Goal: Use online tool/utility: Utilize a website feature to perform a specific function

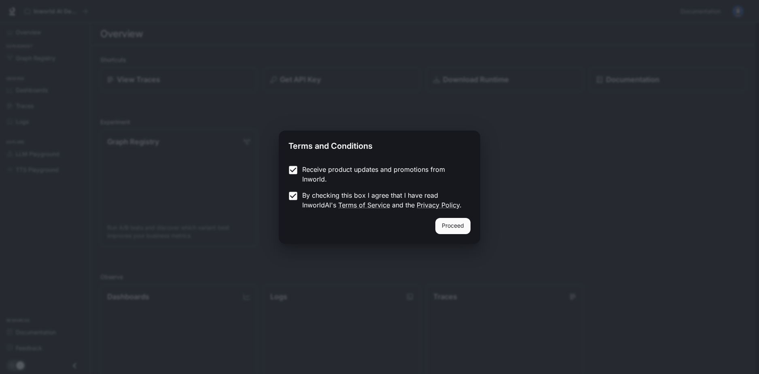
click at [439, 217] on div "Receive product updates and promotions from Inworld. By checking this box I agr…" at bounding box center [379, 188] width 201 height 60
click at [443, 220] on button "Proceed" at bounding box center [452, 226] width 35 height 16
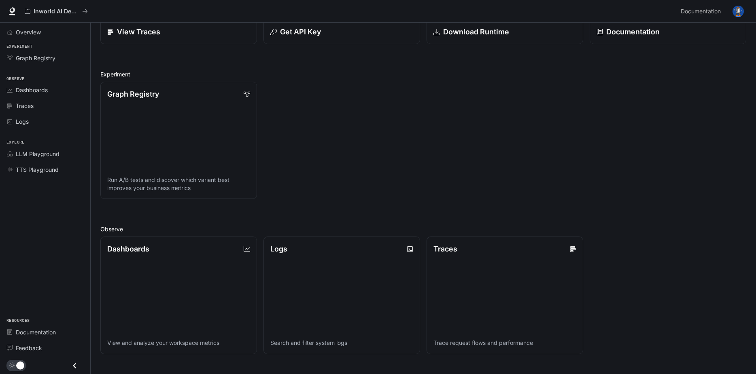
scroll to position [40, 0]
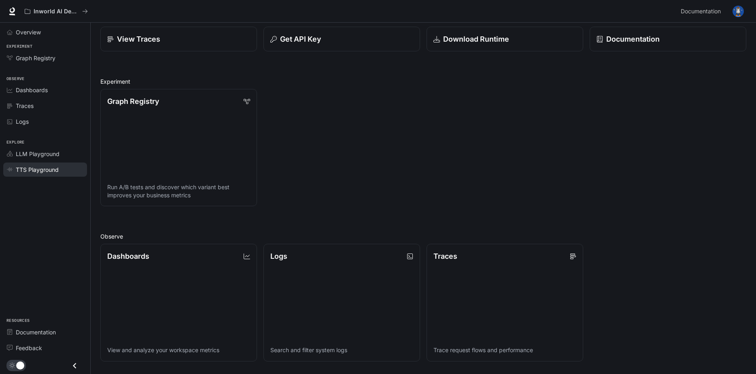
click at [46, 169] on span "TTS Playground" at bounding box center [37, 169] width 43 height 8
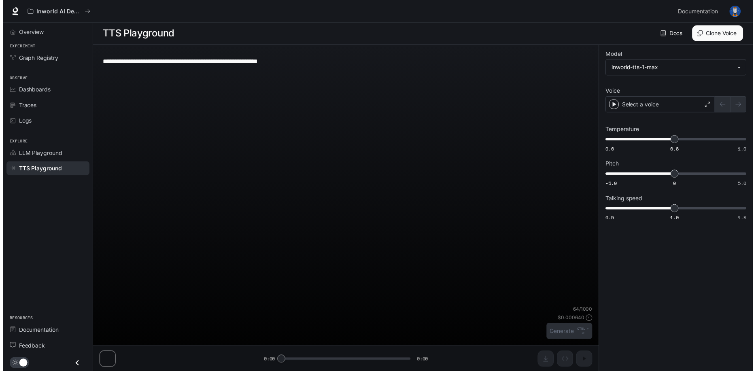
scroll to position [0, 0]
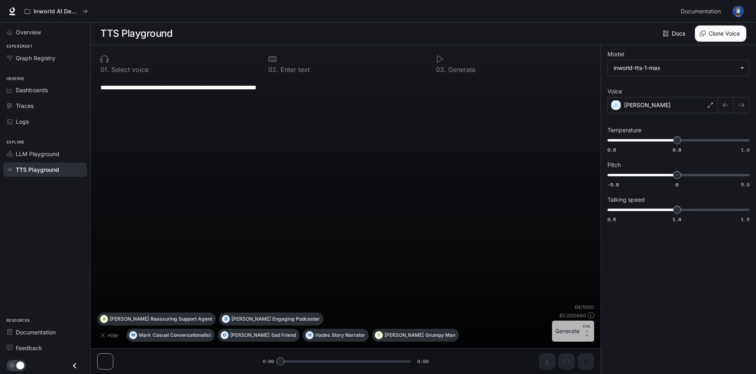
click at [584, 329] on p "CTRL +" at bounding box center [587, 329] width 8 height 10
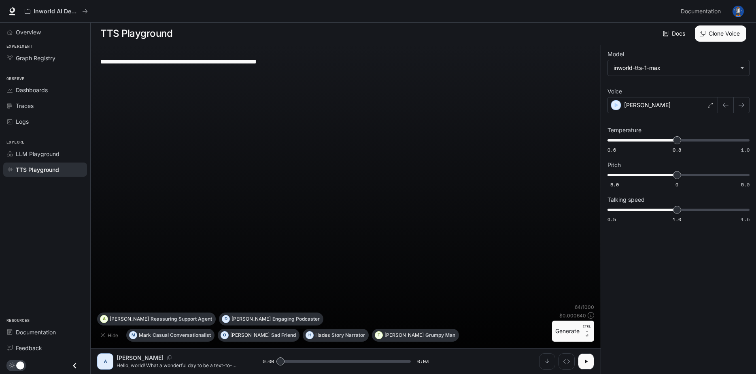
click at [146, 352] on div "A [PERSON_NAME] Hello, world! What a wonderful day to be a text-to-speech model…" at bounding box center [346, 361] width 510 height 26
click at [582, 364] on button "button" at bounding box center [586, 362] width 16 height 16
click at [583, 364] on icon "button" at bounding box center [586, 361] width 6 height 6
click at [688, 103] on div "[PERSON_NAME]" at bounding box center [662, 105] width 110 height 16
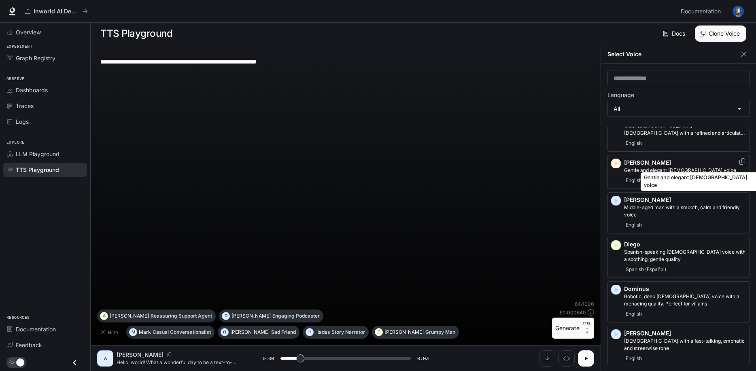
scroll to position [4, 0]
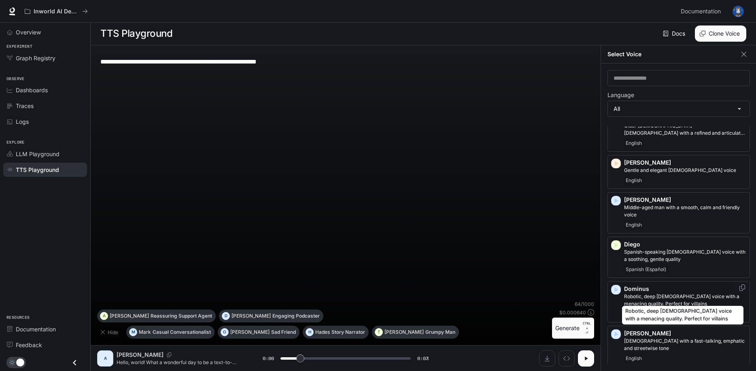
click at [681, 293] on p "Robotic, deep [DEMOGRAPHIC_DATA] voice with a menacing quality. Perfect for vil…" at bounding box center [685, 300] width 122 height 15
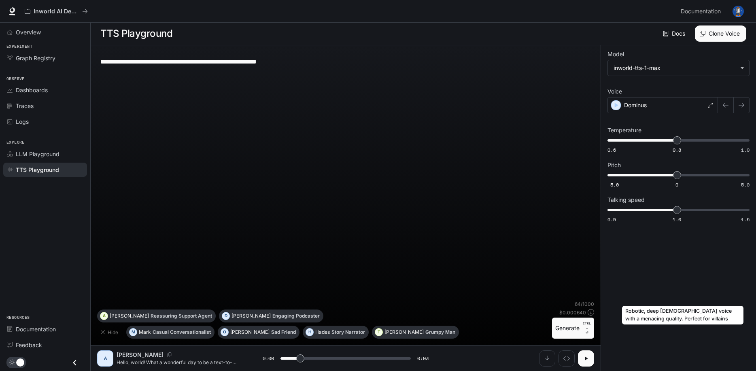
scroll to position [0, 0]
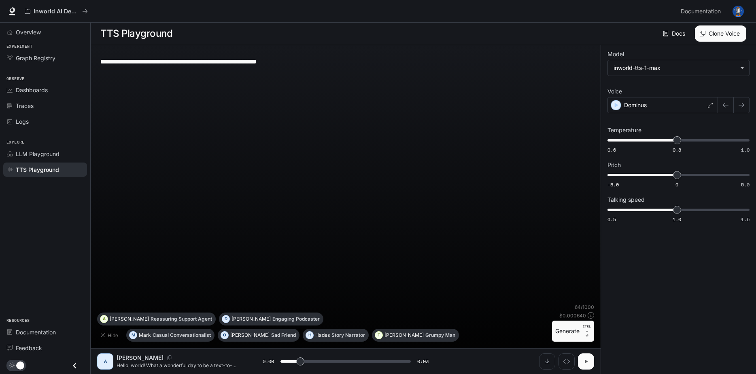
click at [586, 367] on button "button" at bounding box center [586, 362] width 16 height 16
click at [587, 367] on button "button" at bounding box center [586, 362] width 16 height 16
drag, startPoint x: 374, startPoint y: 362, endPoint x: 197, endPoint y: 356, distance: 176.9
click at [197, 356] on div "A [PERSON_NAME] Hello, world! What a wonderful day to be a text-to-speech model…" at bounding box center [345, 362] width 497 height 16
click at [696, 107] on div "Dominus" at bounding box center [662, 105] width 110 height 16
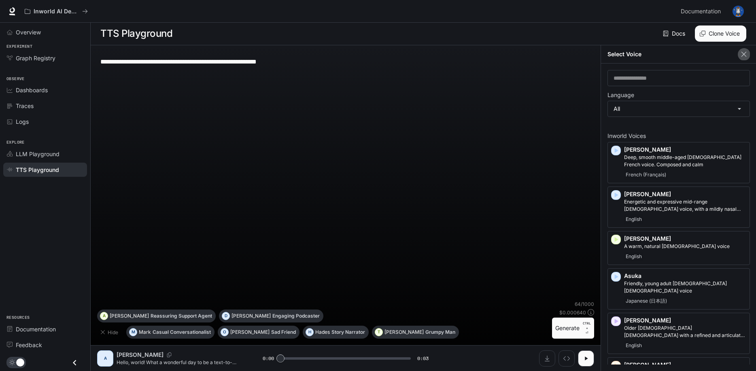
click at [745, 55] on icon "button" at bounding box center [744, 54] width 8 height 8
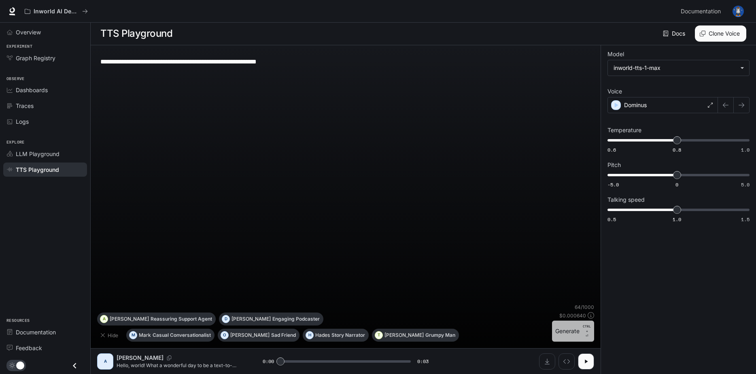
click at [573, 339] on button "Generate CTRL + ⏎" at bounding box center [573, 331] width 42 height 21
click at [582, 357] on button "button" at bounding box center [586, 362] width 16 height 16
click at [582, 356] on button "button" at bounding box center [586, 362] width 16 height 16
click at [693, 108] on div "Dominus" at bounding box center [662, 105] width 110 height 16
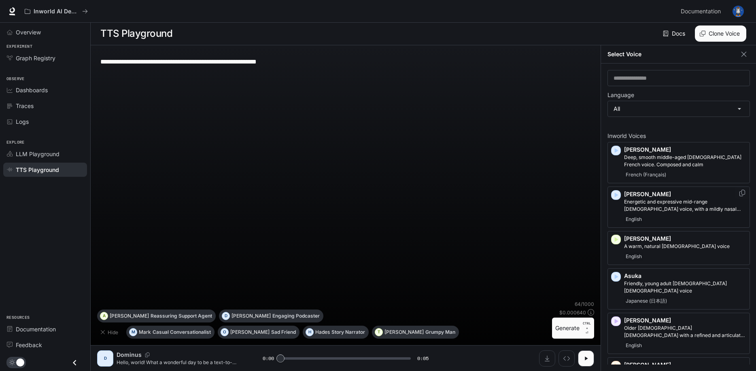
scroll to position [81, 0]
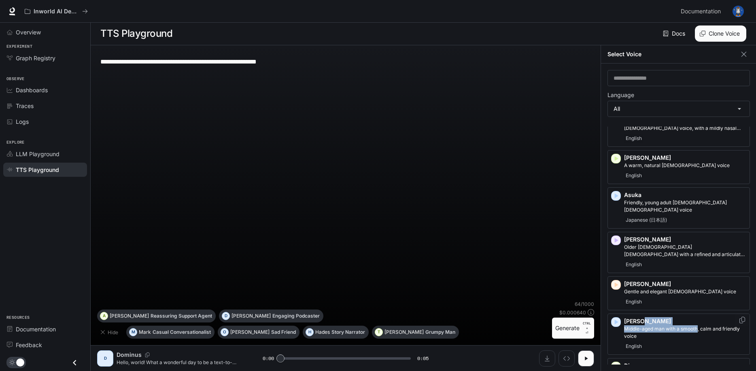
click at [697, 318] on div "[PERSON_NAME] Middle-aged man with a smooth, calm and friendly voice English" at bounding box center [685, 334] width 122 height 34
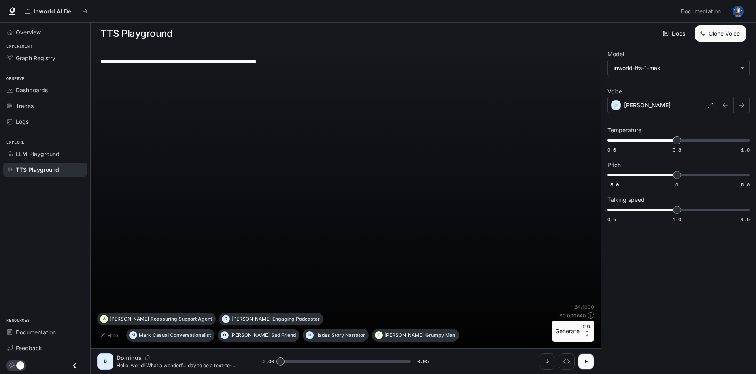
click at [569, 335] on button "Generate CTRL + ⏎" at bounding box center [573, 331] width 42 height 21
click at [657, 104] on div "[PERSON_NAME]" at bounding box center [662, 105] width 110 height 16
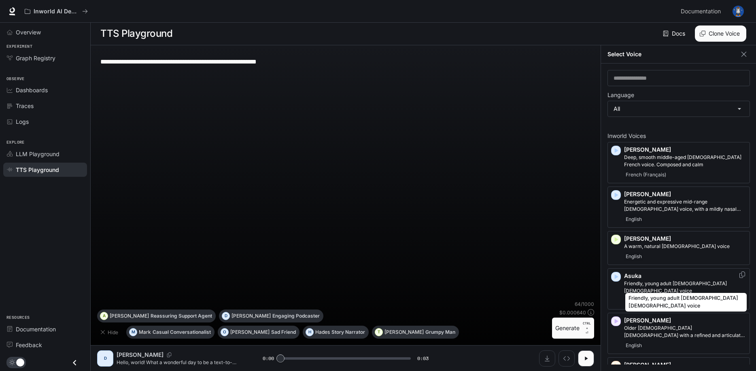
drag, startPoint x: 684, startPoint y: 285, endPoint x: 679, endPoint y: 288, distance: 5.3
click at [684, 284] on p "Friendly, young adult [DEMOGRAPHIC_DATA] [DEMOGRAPHIC_DATA] voice" at bounding box center [685, 287] width 122 height 15
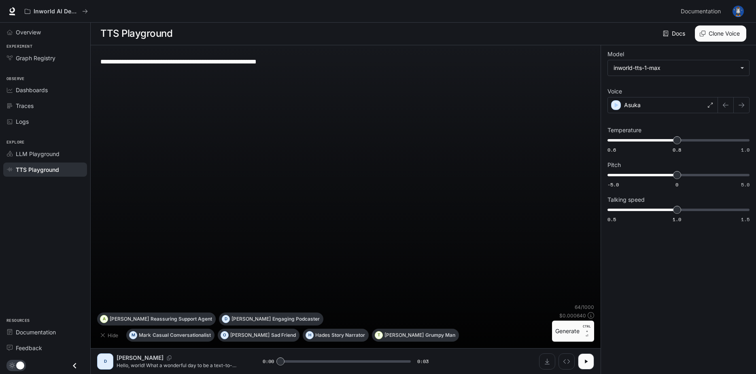
click at [566, 326] on button "Generate CTRL + ⏎" at bounding box center [573, 331] width 42 height 21
click at [642, 104] on div "Asuka" at bounding box center [662, 105] width 110 height 16
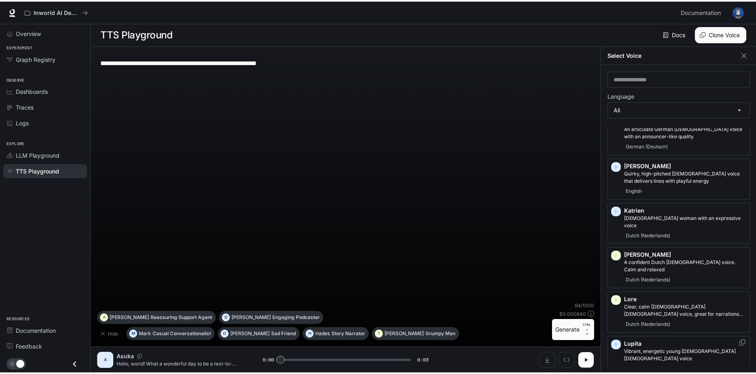
scroll to position [930, 0]
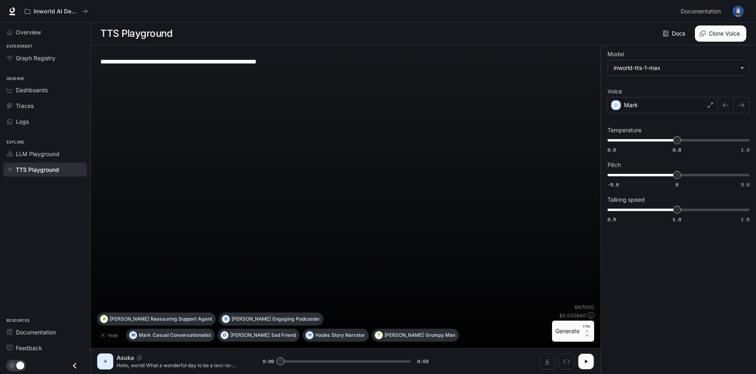
click at [572, 330] on button "Generate CTRL + ⏎" at bounding box center [573, 331] width 42 height 21
type input "*"
click at [39, 105] on div "Traces" at bounding box center [50, 106] width 68 height 8
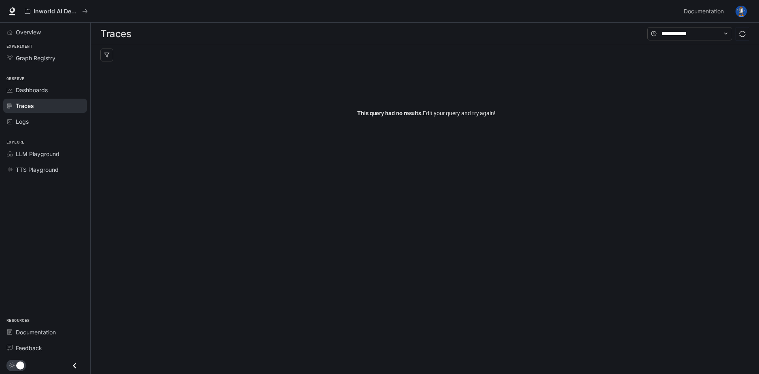
click at [45, 82] on li "Dashboards" at bounding box center [45, 90] width 90 height 16
click at [60, 88] on div "Dashboards" at bounding box center [50, 90] width 68 height 8
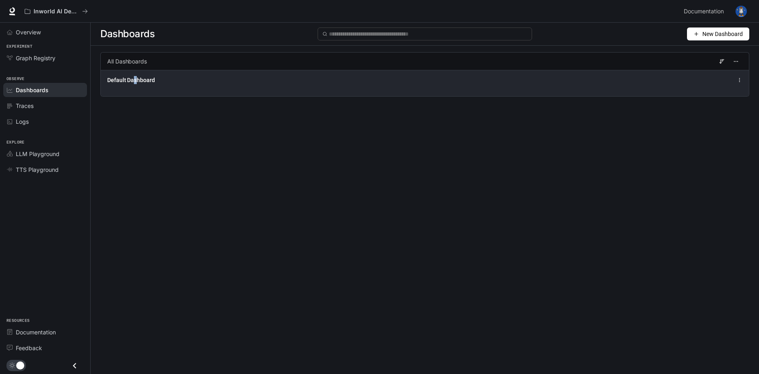
click at [137, 91] on div "Default Dashboard" at bounding box center [425, 83] width 648 height 26
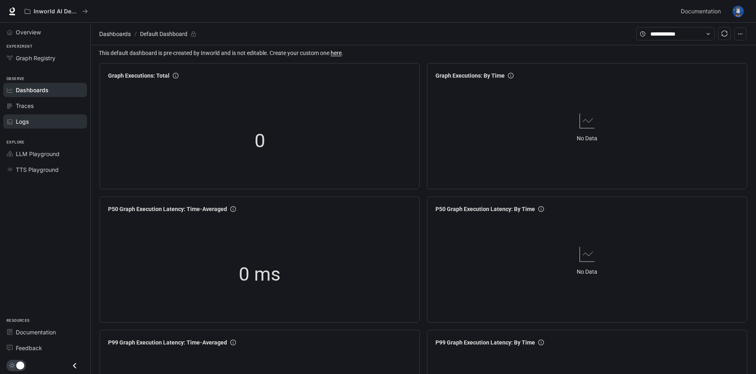
click at [52, 123] on div "Logs" at bounding box center [50, 121] width 68 height 8
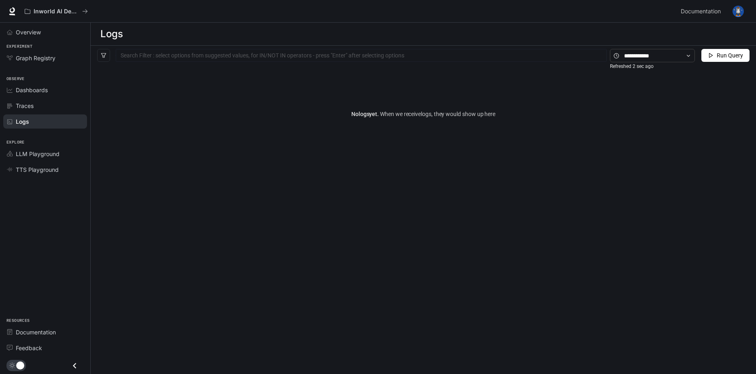
click at [718, 48] on div "Search Filter : select options from suggested values, for IN/NOT IN operators -…" at bounding box center [423, 56] width 665 height 20
click at [717, 52] on span "Run Query" at bounding box center [729, 55] width 26 height 9
click at [50, 32] on div "Overview" at bounding box center [50, 32] width 68 height 8
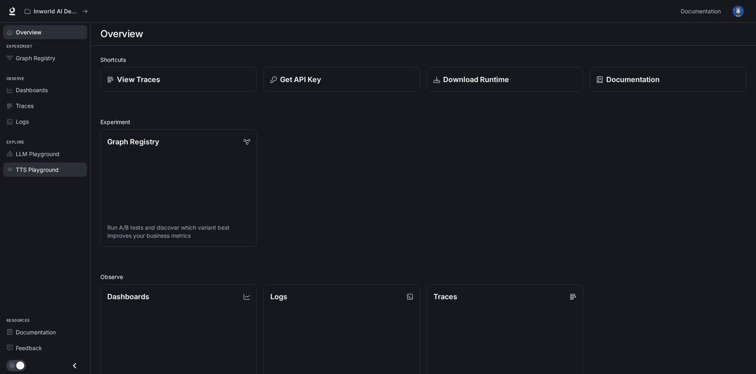
click at [34, 167] on span "TTS Playground" at bounding box center [37, 169] width 43 height 8
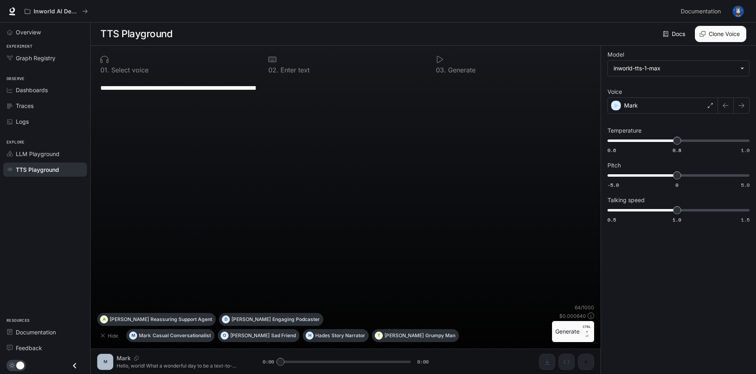
click at [572, 334] on button "Generate CTRL + ⏎" at bounding box center [573, 331] width 42 height 21
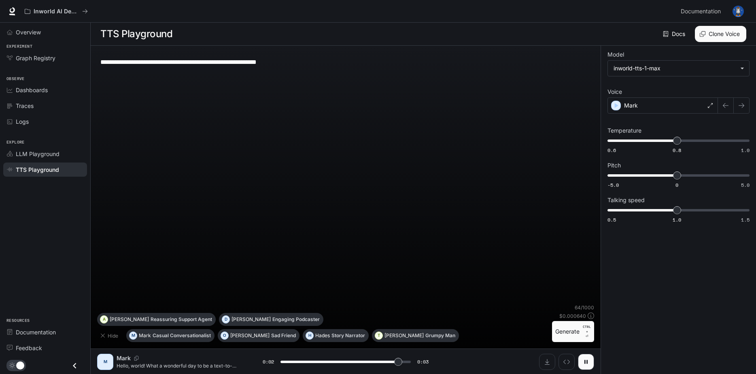
type input "*"
click at [652, 104] on div "Mark" at bounding box center [662, 105] width 110 height 16
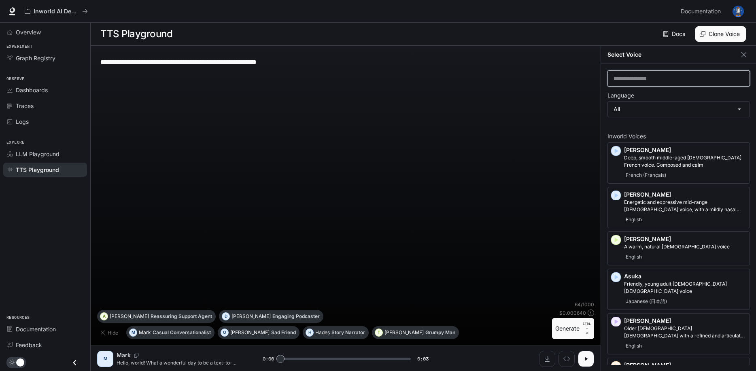
click at [652, 78] on input "text" at bounding box center [679, 78] width 142 height 8
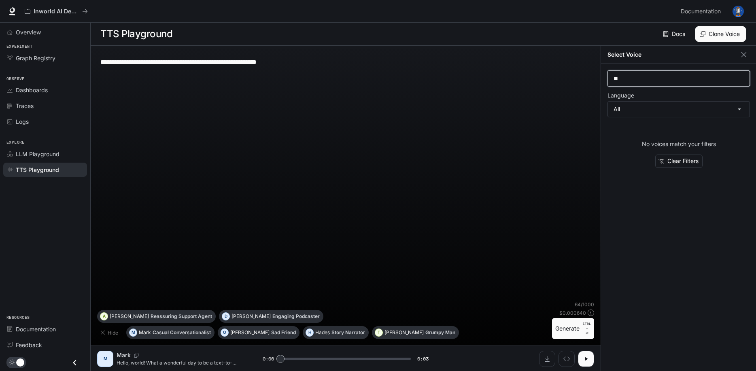
type input "*"
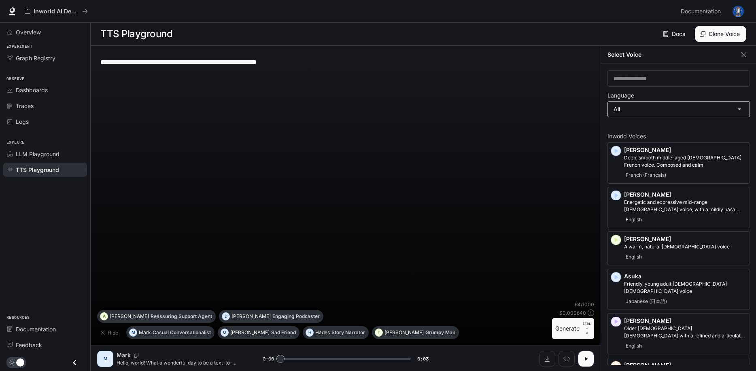
click at [666, 106] on body "**********" at bounding box center [378, 185] width 756 height 371
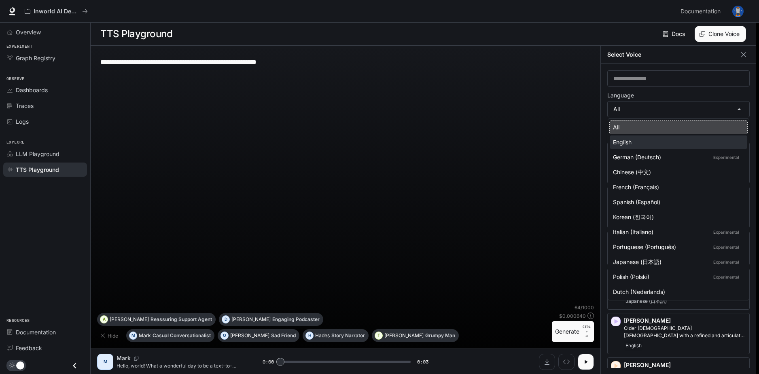
click at [661, 141] on div "English" at bounding box center [677, 142] width 128 height 8
type input "*****"
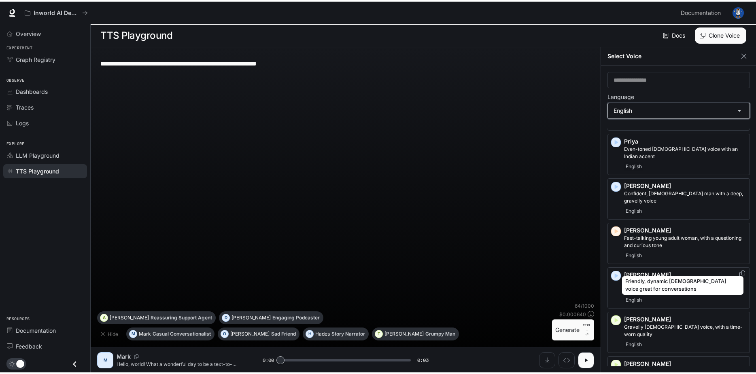
scroll to position [602, 0]
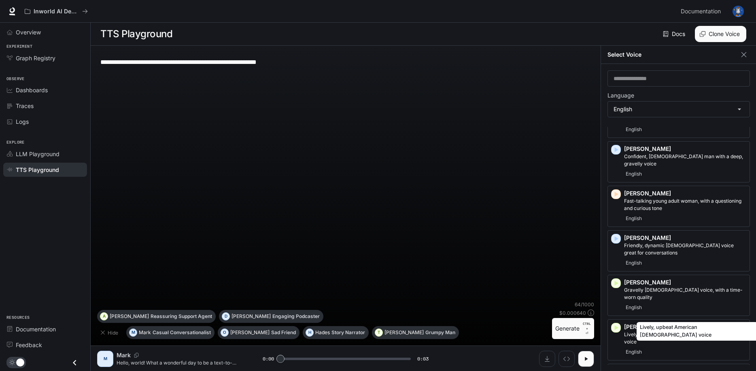
click at [675, 331] on p "Lively, upbeat American [DEMOGRAPHIC_DATA] voice" at bounding box center [685, 338] width 122 height 15
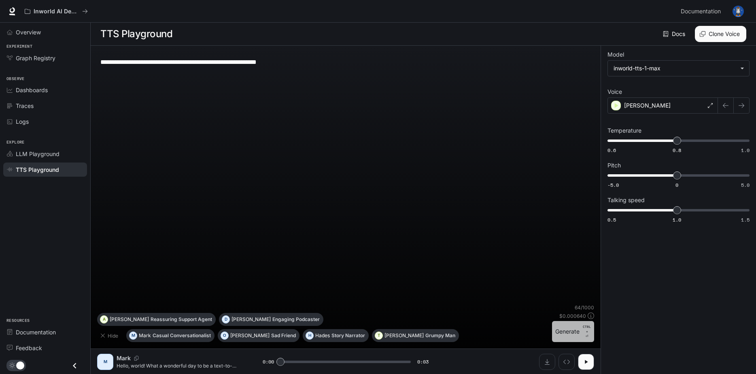
click at [570, 328] on button "Generate CTRL + ⏎" at bounding box center [573, 331] width 42 height 21
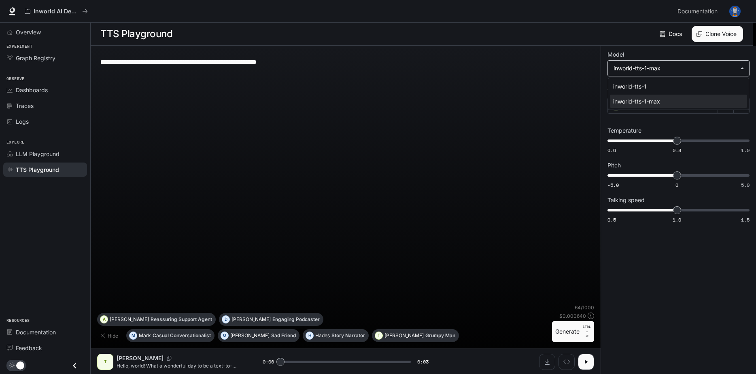
click at [647, 66] on body "**********" at bounding box center [378, 187] width 756 height 375
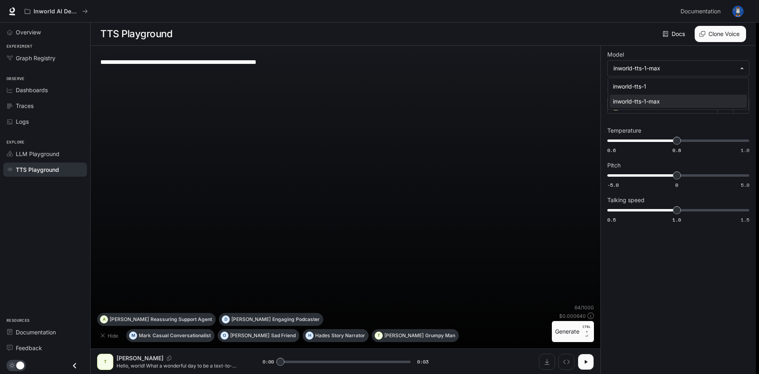
click at [647, 67] on div at bounding box center [379, 187] width 759 height 374
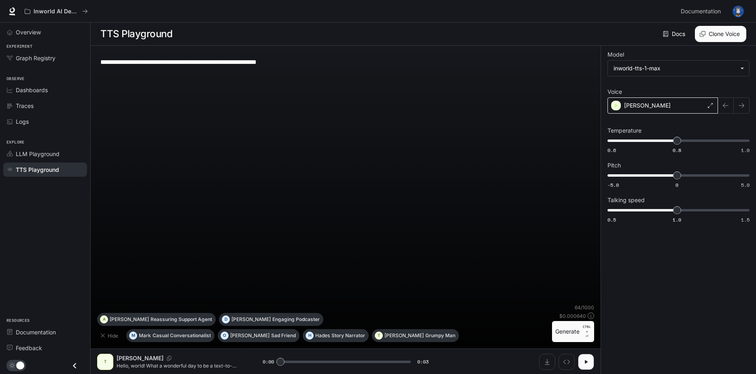
click at [641, 103] on p "[PERSON_NAME]" at bounding box center [647, 106] width 47 height 8
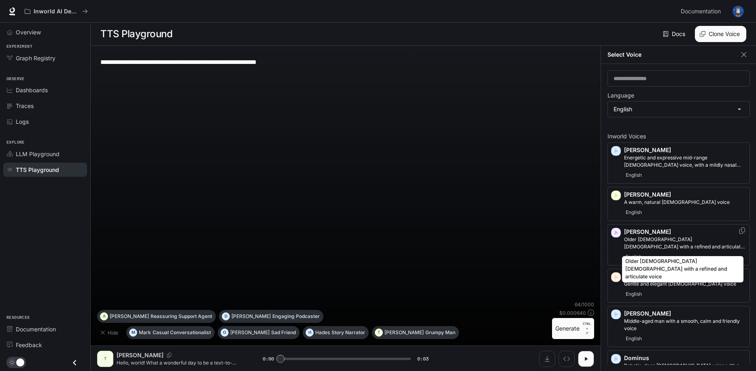
click at [648, 238] on p "Older [DEMOGRAPHIC_DATA] [DEMOGRAPHIC_DATA] with a refined and articulate voice" at bounding box center [685, 243] width 122 height 15
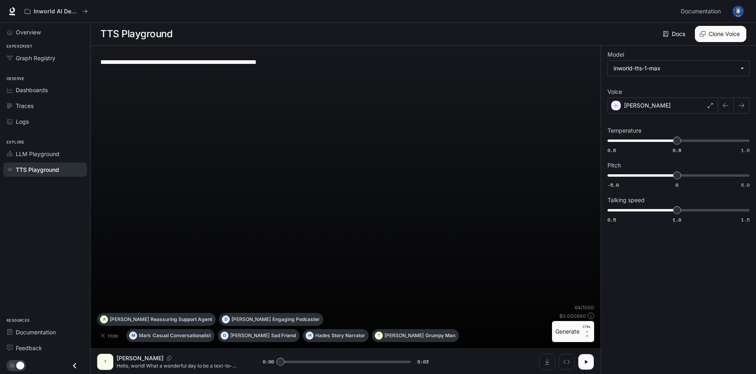
click at [562, 322] on button "Generate CTRL + ⏎" at bounding box center [573, 331] width 42 height 21
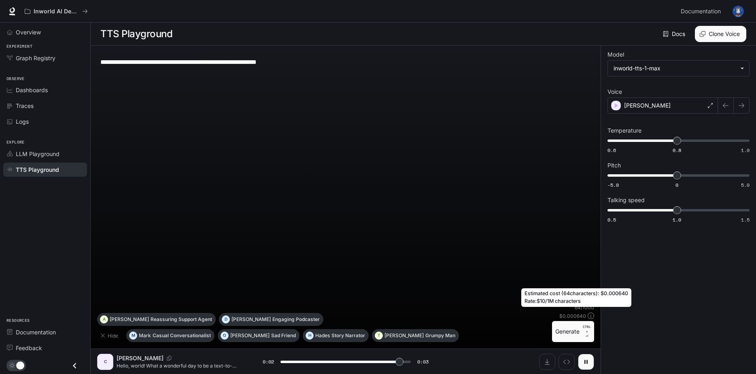
type input "*"
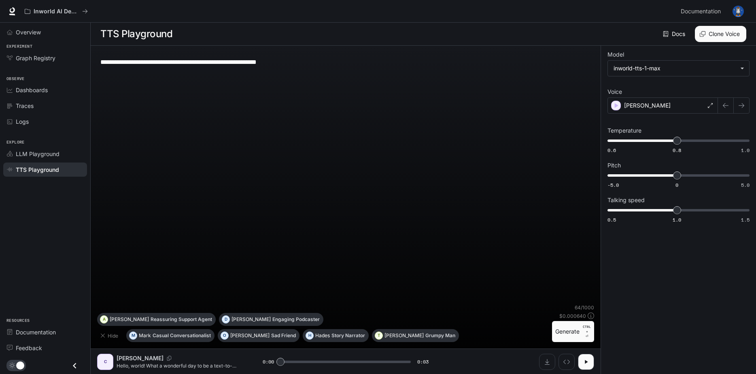
click at [324, 63] on textarea "**********" at bounding box center [345, 61] width 490 height 9
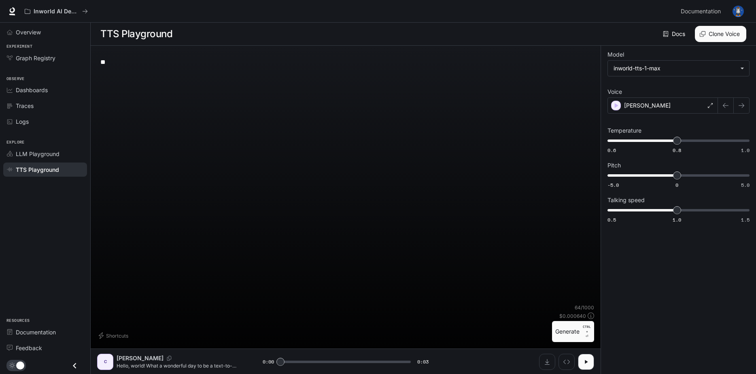
type textarea "*"
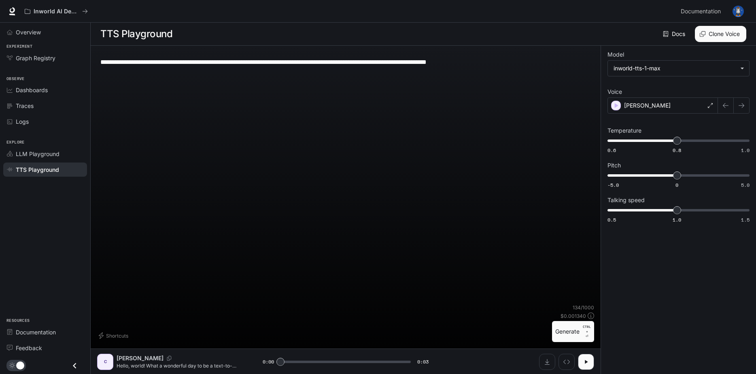
type textarea "**********"
click at [567, 331] on button "Generate CTRL + ⏎" at bounding box center [573, 331] width 42 height 21
drag, startPoint x: 288, startPoint y: 363, endPoint x: 447, endPoint y: 361, distance: 159.0
click at [422, 359] on div "0:07 0:08" at bounding box center [345, 362] width 165 height 12
click at [581, 362] on button "button" at bounding box center [586, 362] width 16 height 16
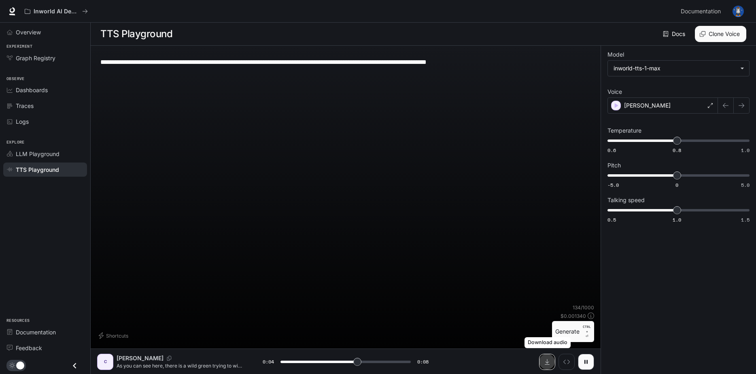
click at [545, 360] on icon "Download audio" at bounding box center [547, 362] width 6 height 6
type input "*"
drag, startPoint x: 494, startPoint y: 64, endPoint x: 95, endPoint y: 74, distance: 399.4
click at [95, 74] on div "**********" at bounding box center [346, 210] width 510 height 329
type textarea "**********"
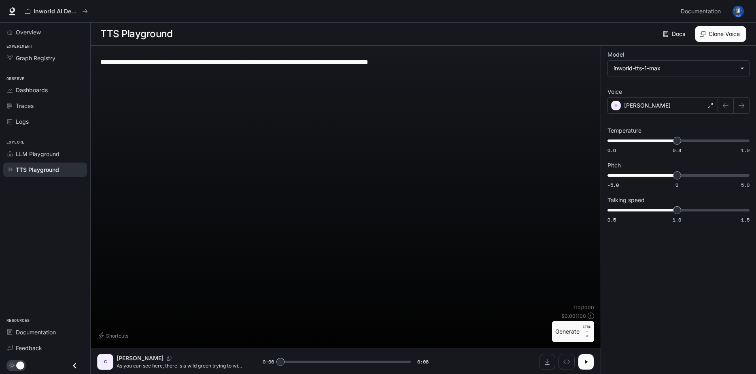
click at [555, 340] on button "Generate CTRL + ⏎" at bounding box center [573, 331] width 42 height 21
type input "*"
drag, startPoint x: 410, startPoint y: 291, endPoint x: 350, endPoint y: 316, distance: 65.3
click at [350, 318] on div "Shortcuts 110 / 1000 $ 0.001100 Generate CTRL + ⏎" at bounding box center [345, 323] width 497 height 38
click at [547, 363] on icon "Download audio" at bounding box center [547, 362] width 5 height 6
